Goal: Information Seeking & Learning: Learn about a topic

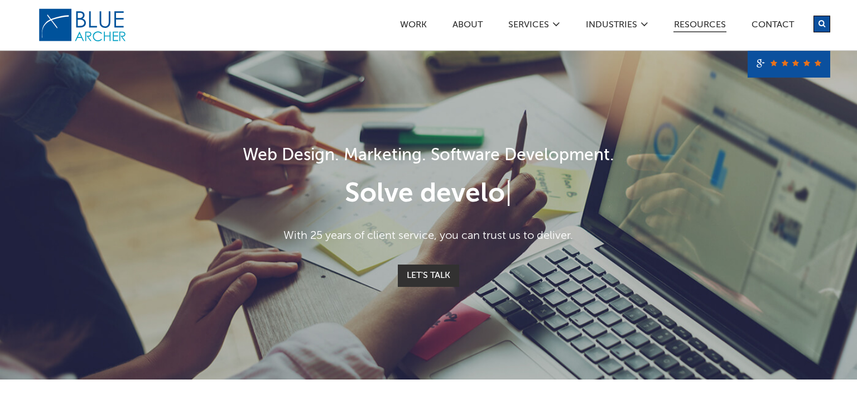
click at [685, 26] on link "Resources" at bounding box center [700, 27] width 53 height 12
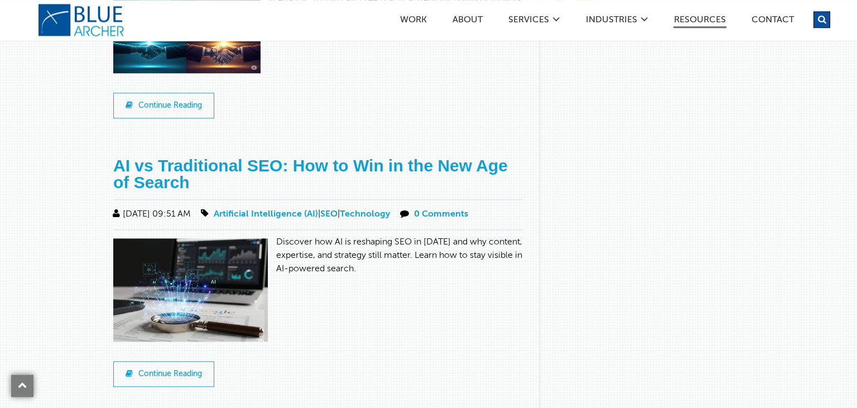
scroll to position [884, 0]
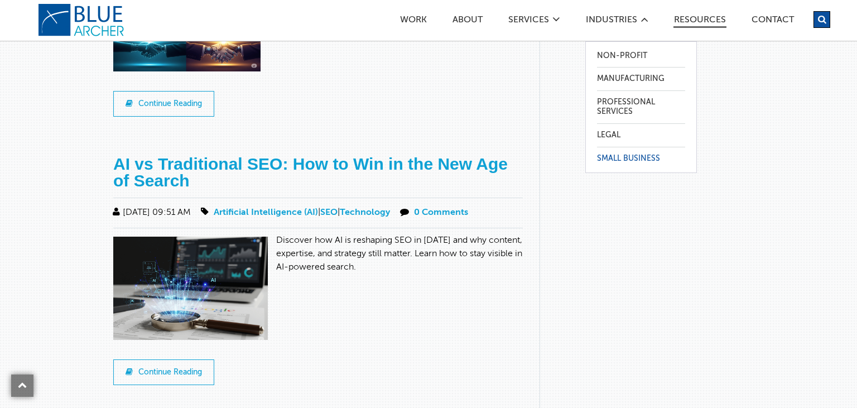
click at [620, 160] on link "Small Business" at bounding box center [641, 158] width 88 height 23
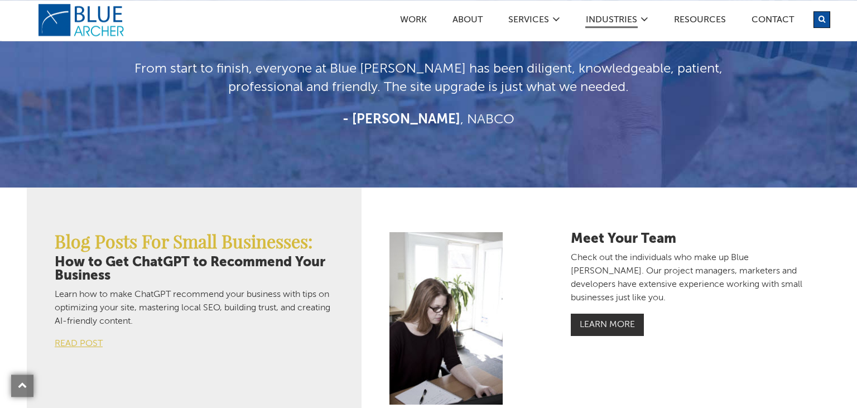
scroll to position [1709, 0]
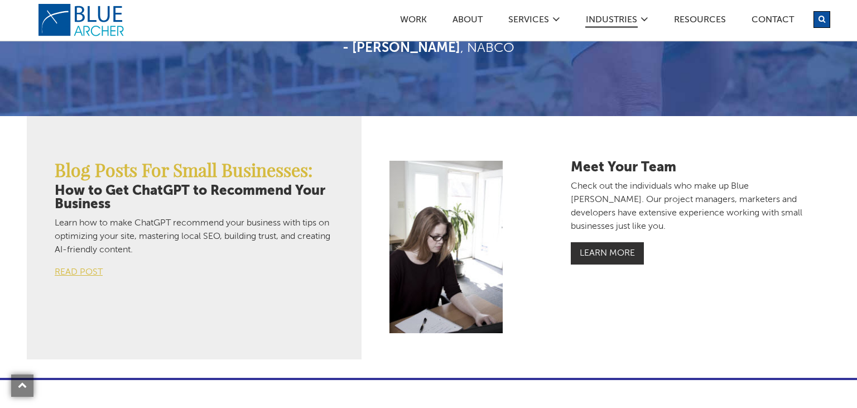
click at [733, 289] on div "Meet Your Team Check out the individuals who make up Blue [PERSON_NAME]. Our pr…" at bounding box center [595, 247] width 435 height 173
click at [704, 21] on link "Resources" at bounding box center [700, 22] width 53 height 12
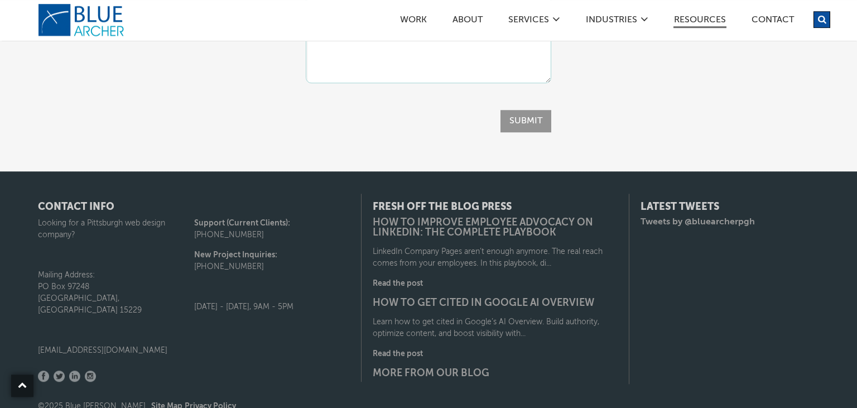
scroll to position [1804, 0]
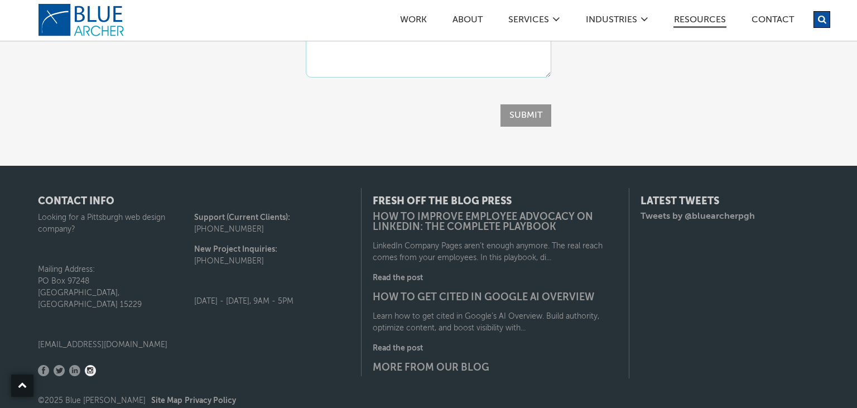
click at [90, 365] on link "Instagram" at bounding box center [90, 370] width 11 height 11
click at [701, 20] on link "Resources" at bounding box center [700, 22] width 53 height 12
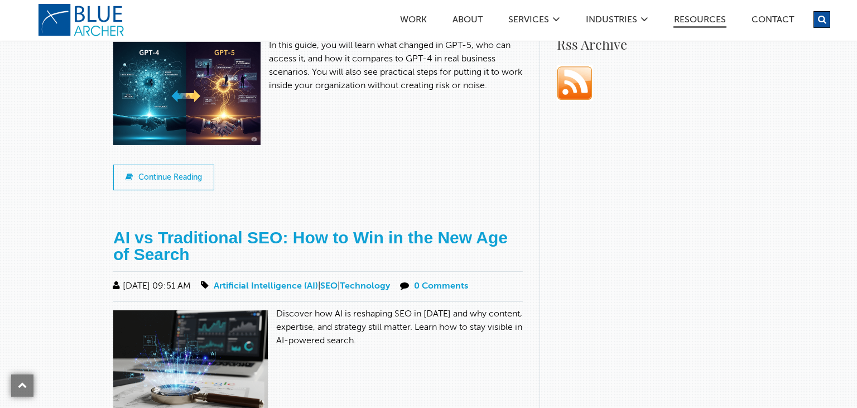
scroll to position [825, 0]
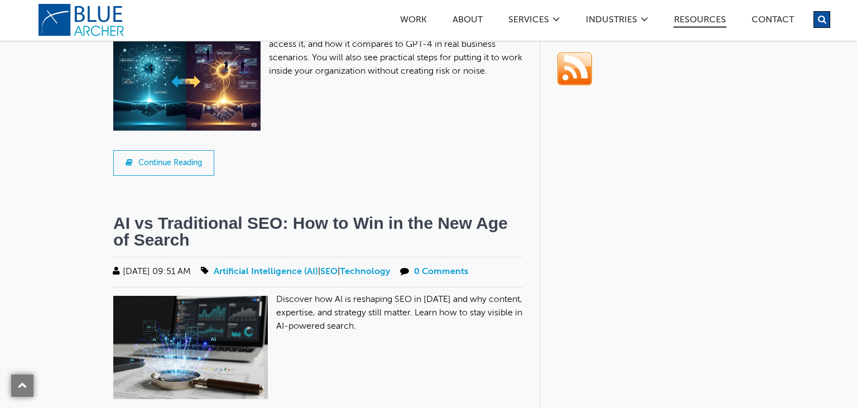
click at [351, 214] on link "AI vs Traditional SEO: How to Win in the New Age of Search" at bounding box center [310, 231] width 395 height 35
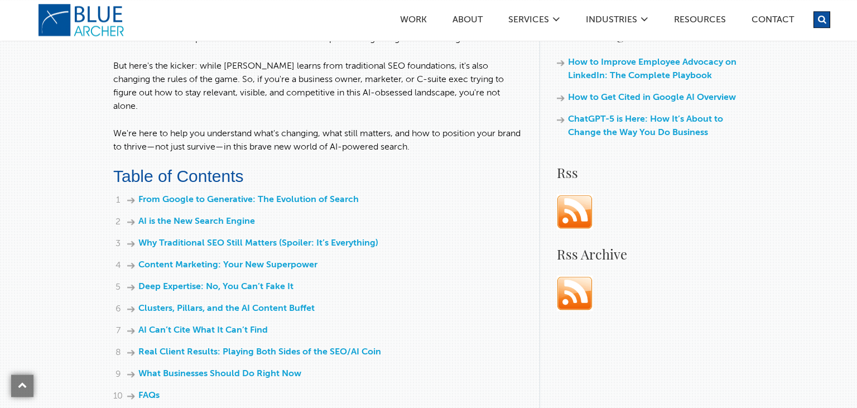
scroll to position [530, 0]
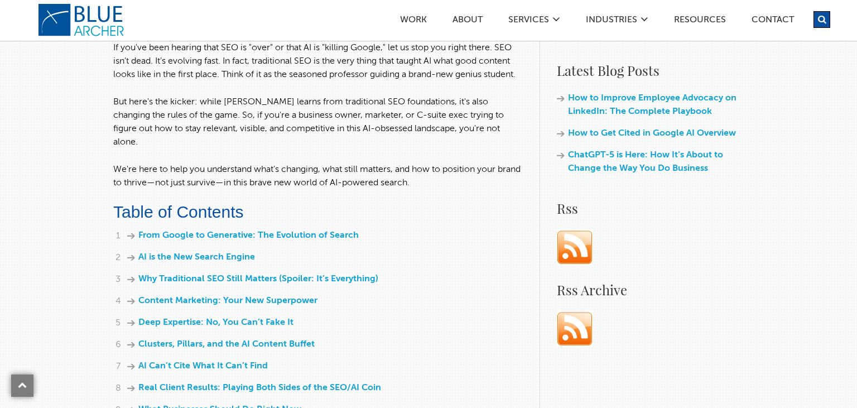
drag, startPoint x: 499, startPoint y: 162, endPoint x: 477, endPoint y: 78, distance: 87.1
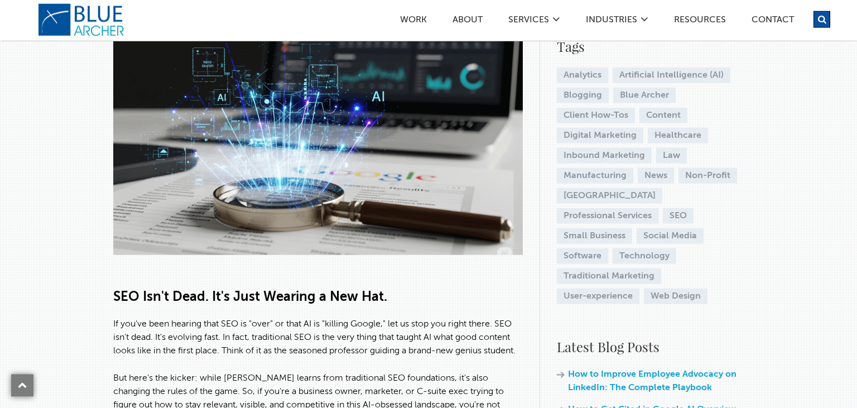
scroll to position [0, 0]
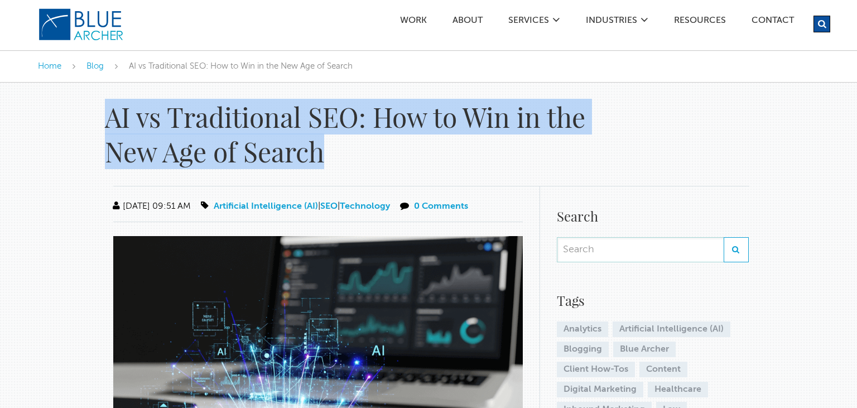
drag, startPoint x: 339, startPoint y: 149, endPoint x: 101, endPoint y: 123, distance: 239.8
copy h1 "AI vs Traditional SEO: How to Win in the New Age of Search"
